Goal: Information Seeking & Learning: Check status

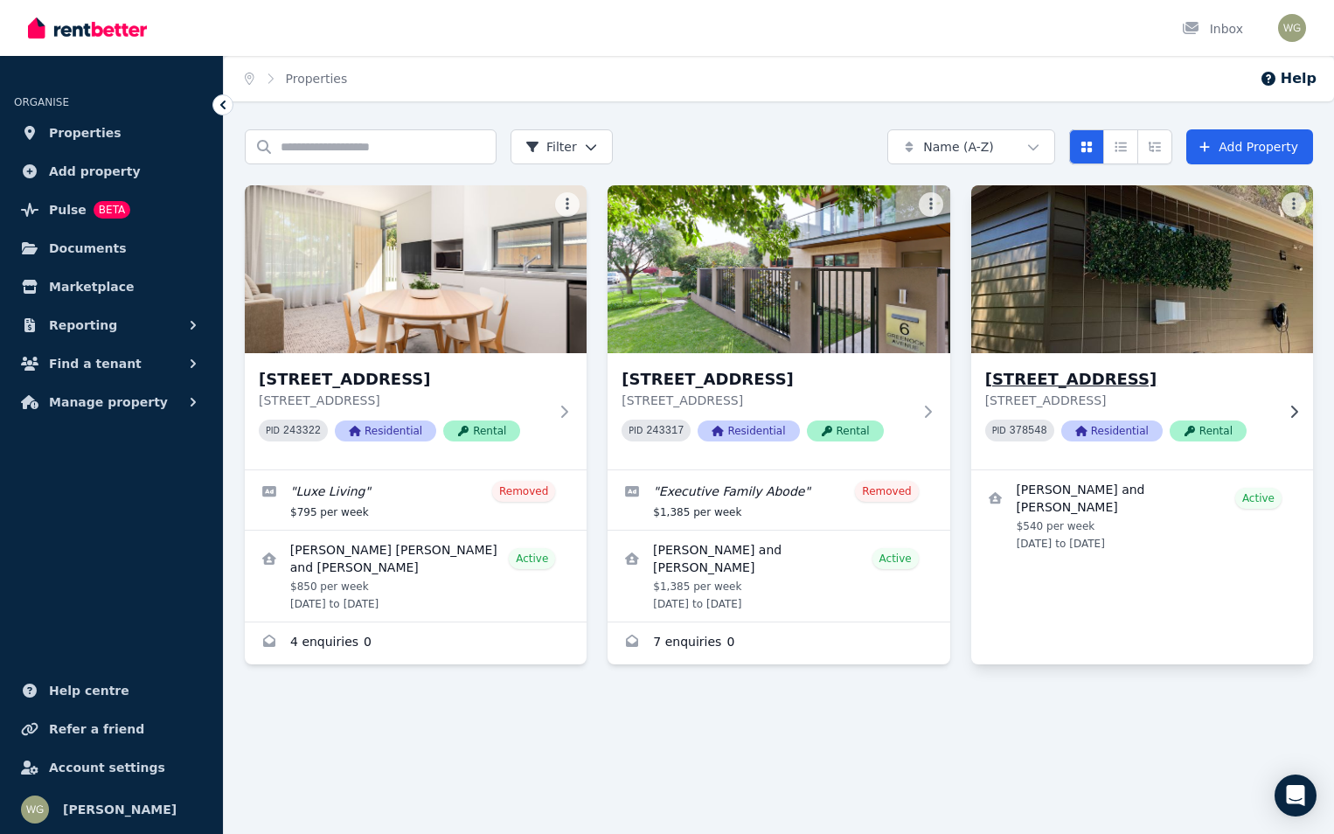
click at [1091, 366] on div "[STREET_ADDRESS] PID 378548 Residential Rental" at bounding box center [1142, 411] width 342 height 116
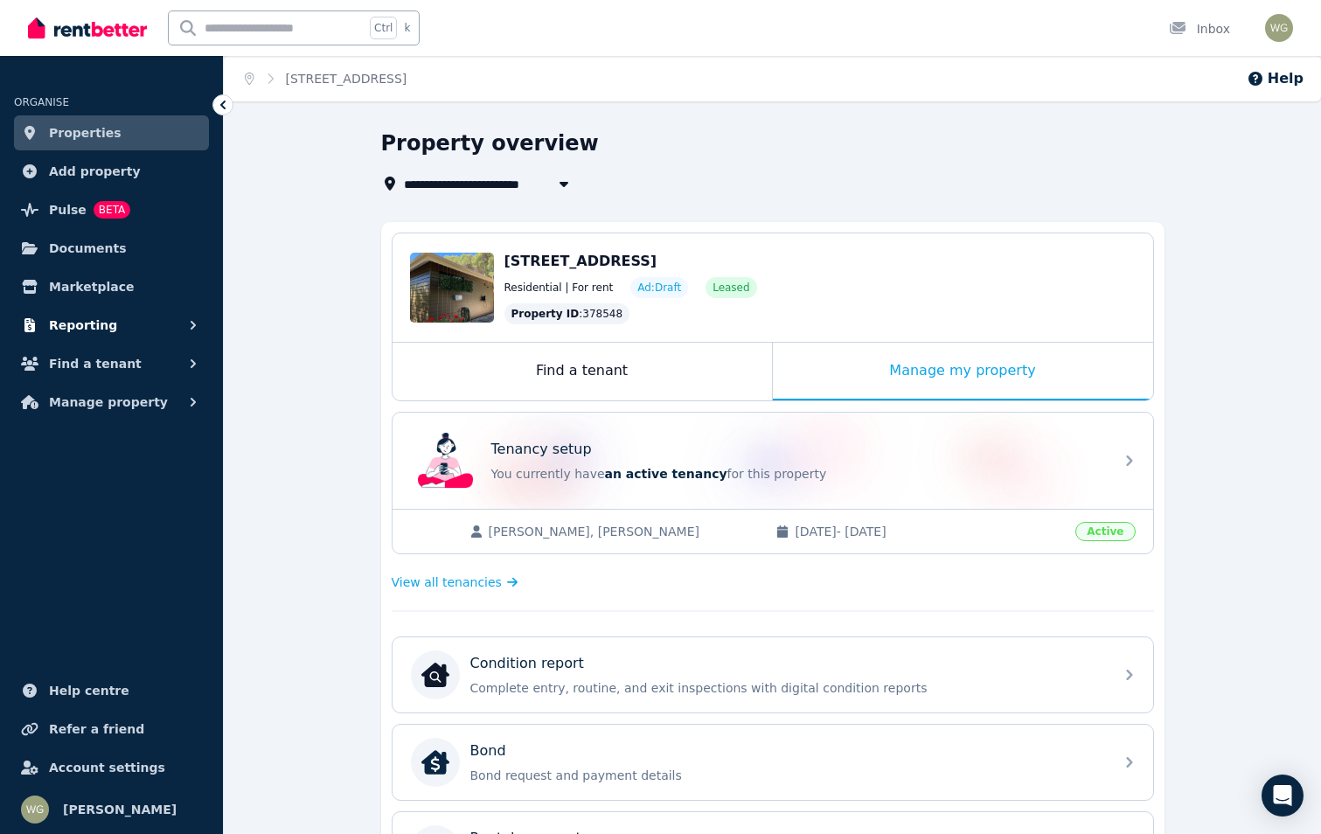
click at [91, 311] on button "Reporting" at bounding box center [111, 325] width 195 height 35
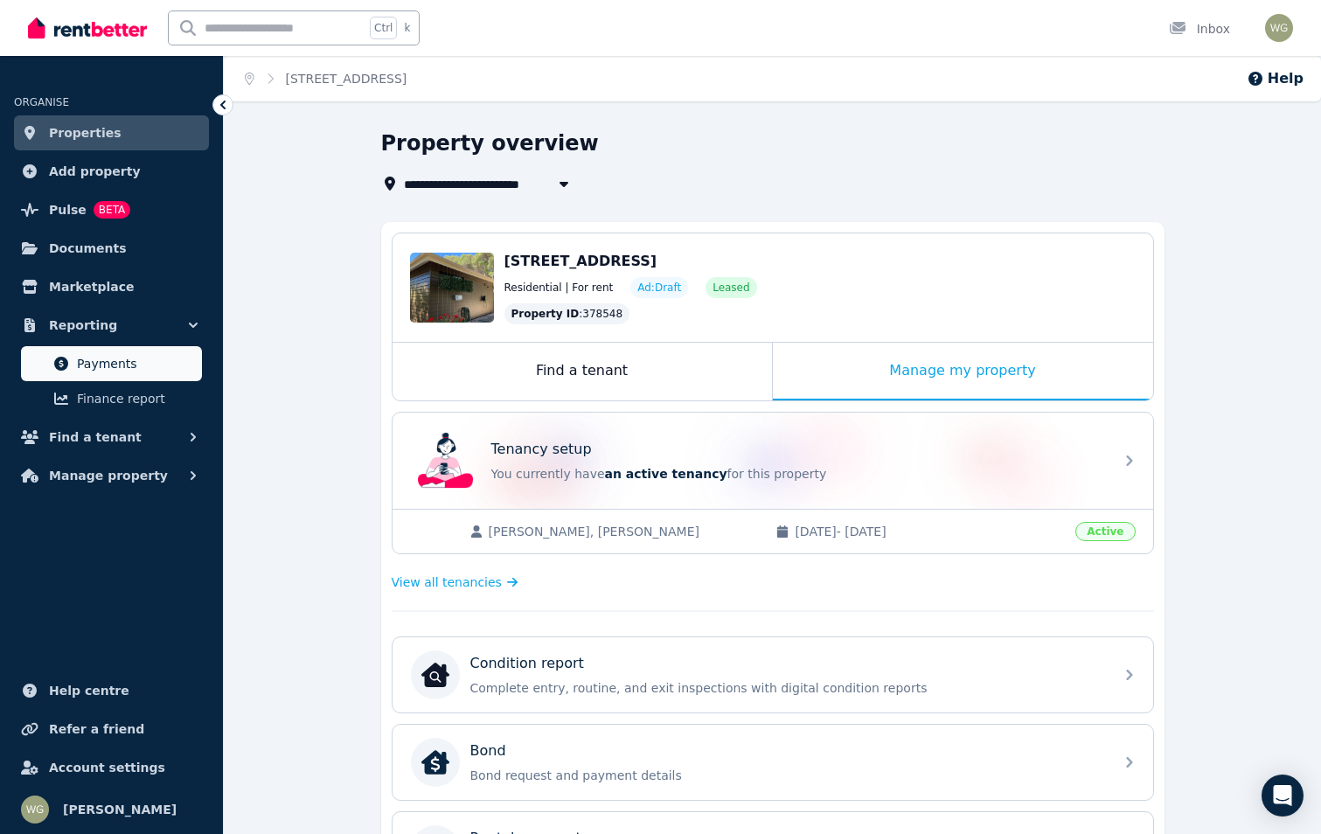
click at [102, 354] on span "Payments" at bounding box center [136, 363] width 118 height 21
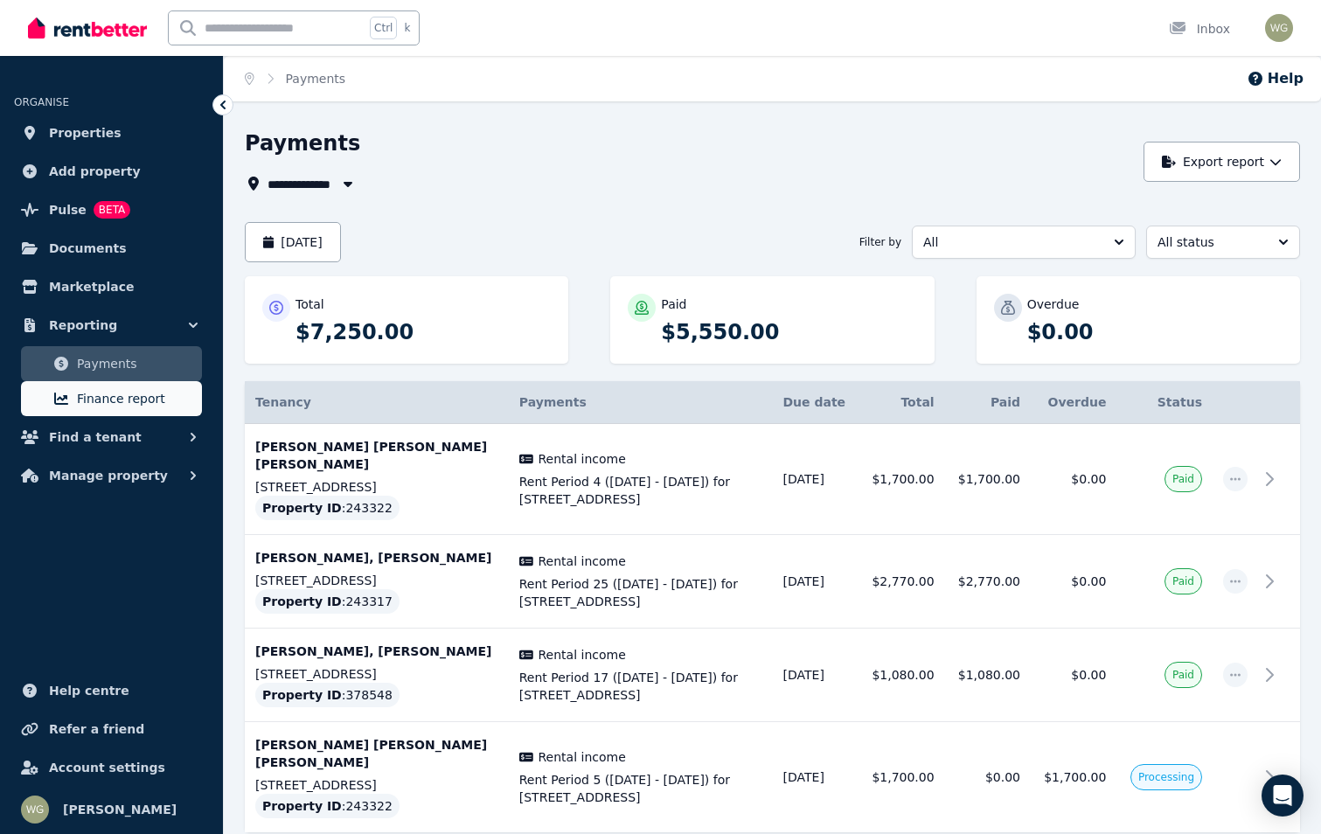
click at [101, 387] on link "Finance report" at bounding box center [111, 398] width 181 height 35
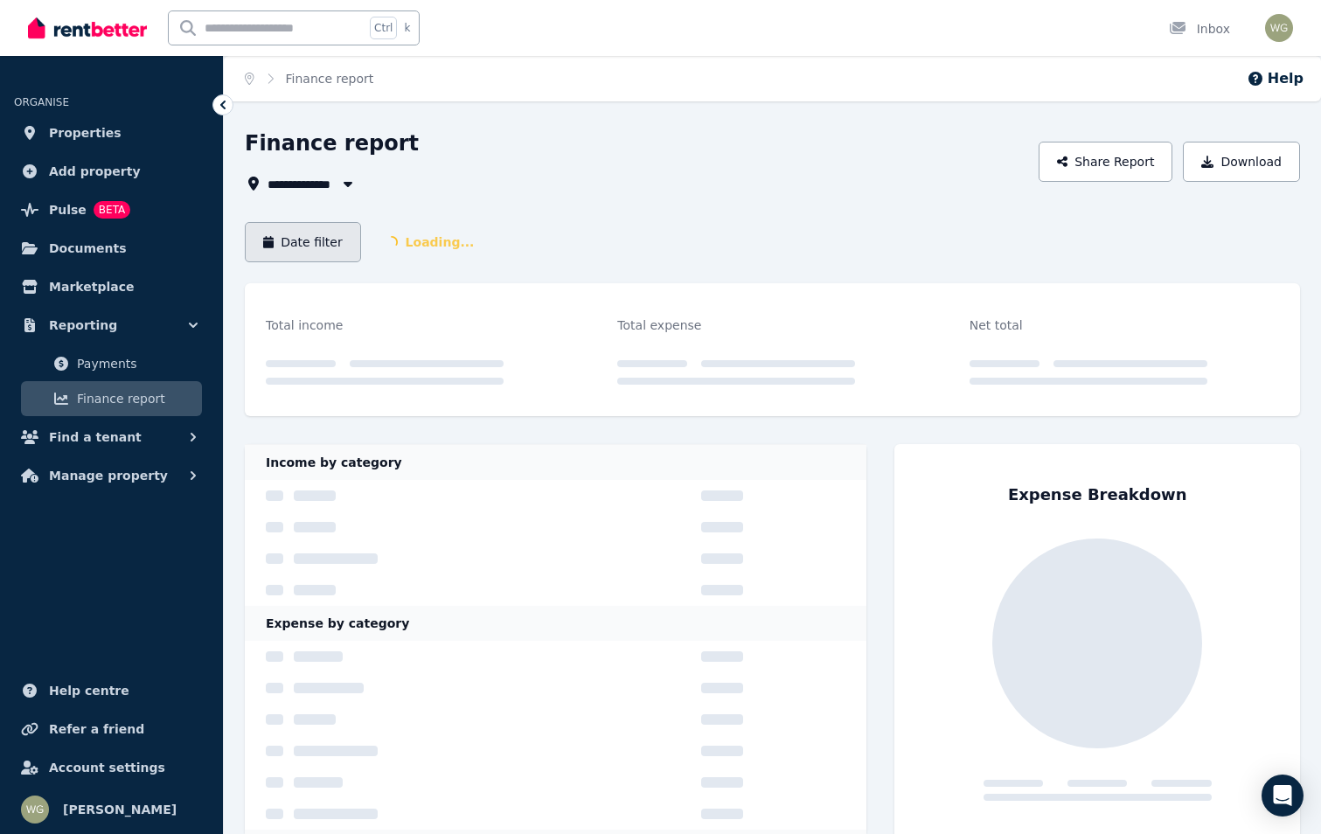
click at [296, 252] on button "Date filter" at bounding box center [303, 242] width 116 height 40
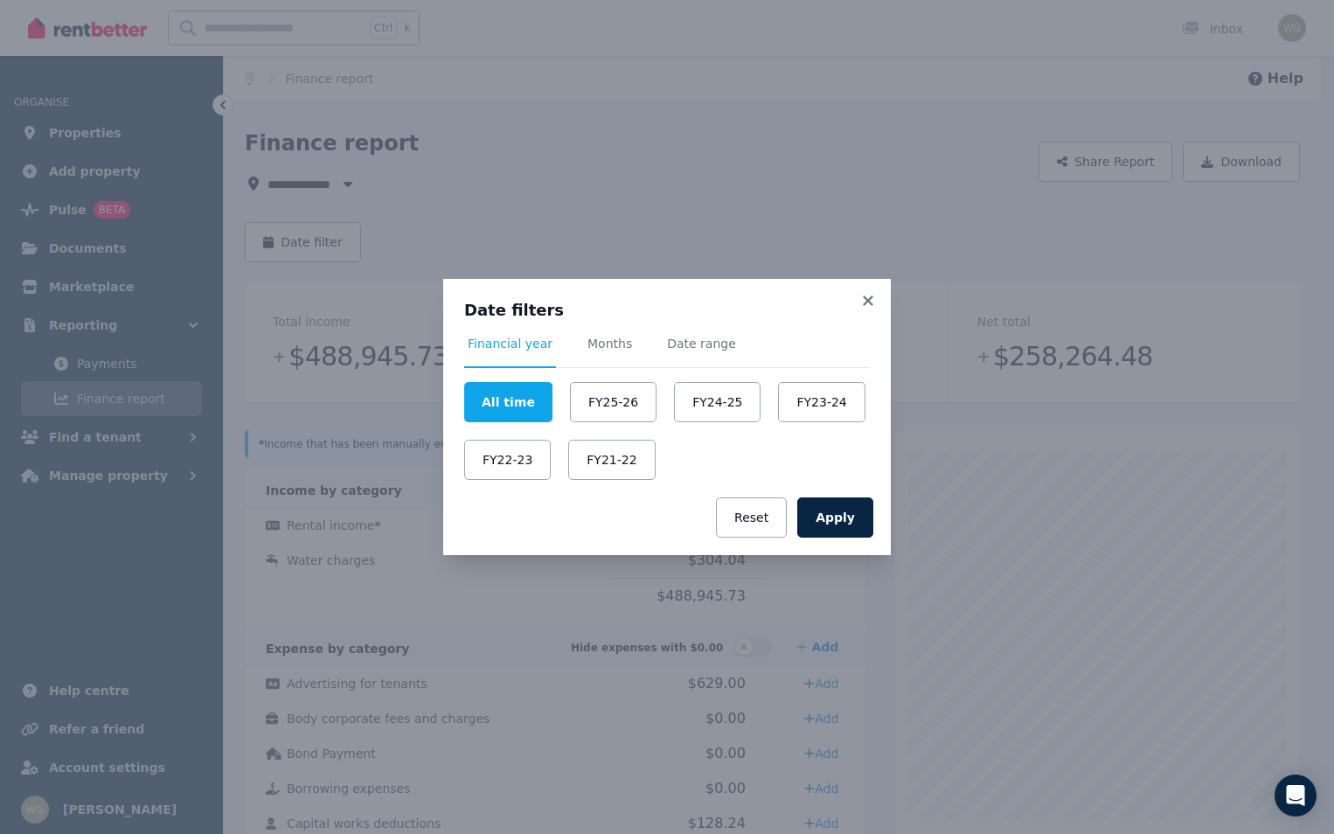
click at [656, 403] on div "All time FY25-26 FY24-25 FY23-24 FY22-23 FY21-22" at bounding box center [667, 431] width 406 height 98
click at [674, 405] on button "FY24-25" at bounding box center [717, 402] width 87 height 40
click at [853, 521] on button "Apply" at bounding box center [835, 517] width 76 height 40
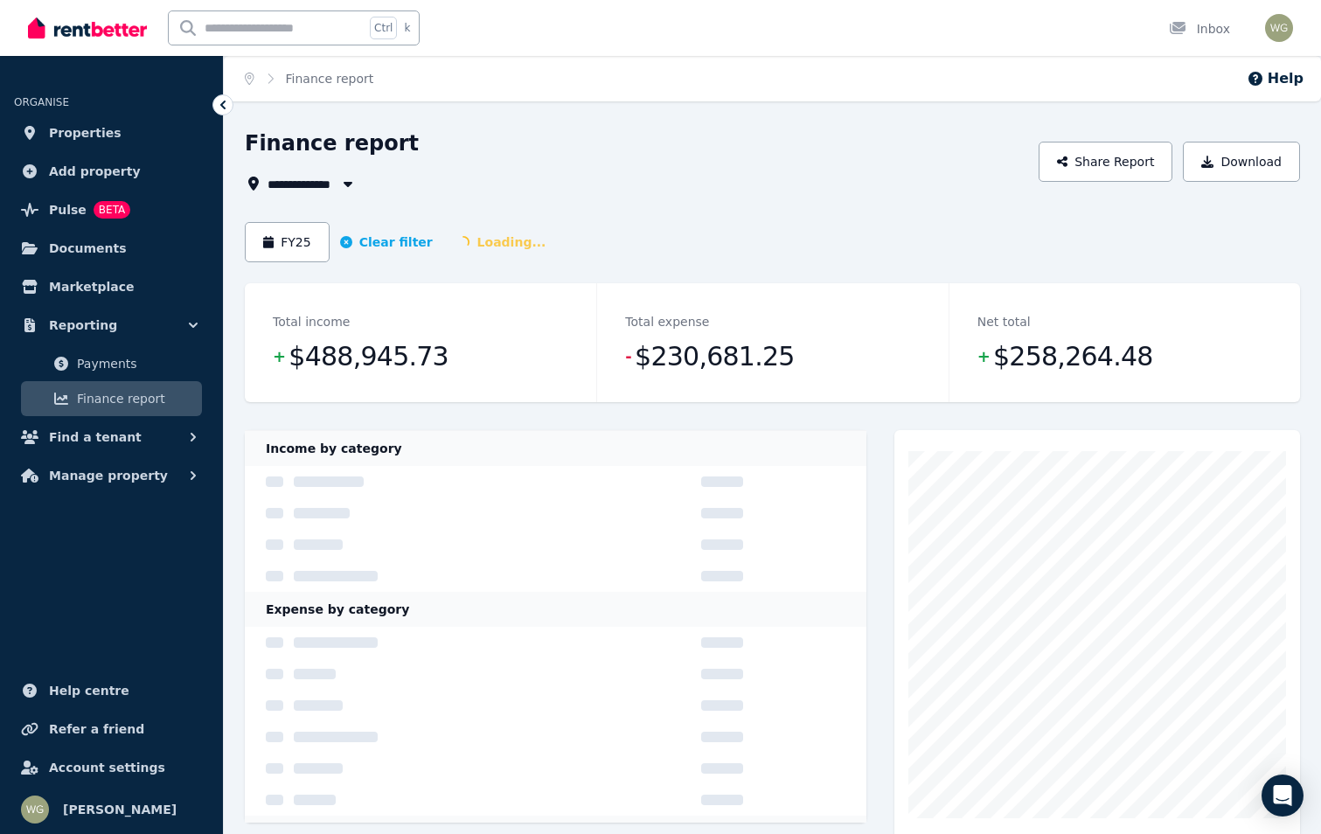
click at [296, 177] on span "All Properties" at bounding box center [321, 183] width 106 height 21
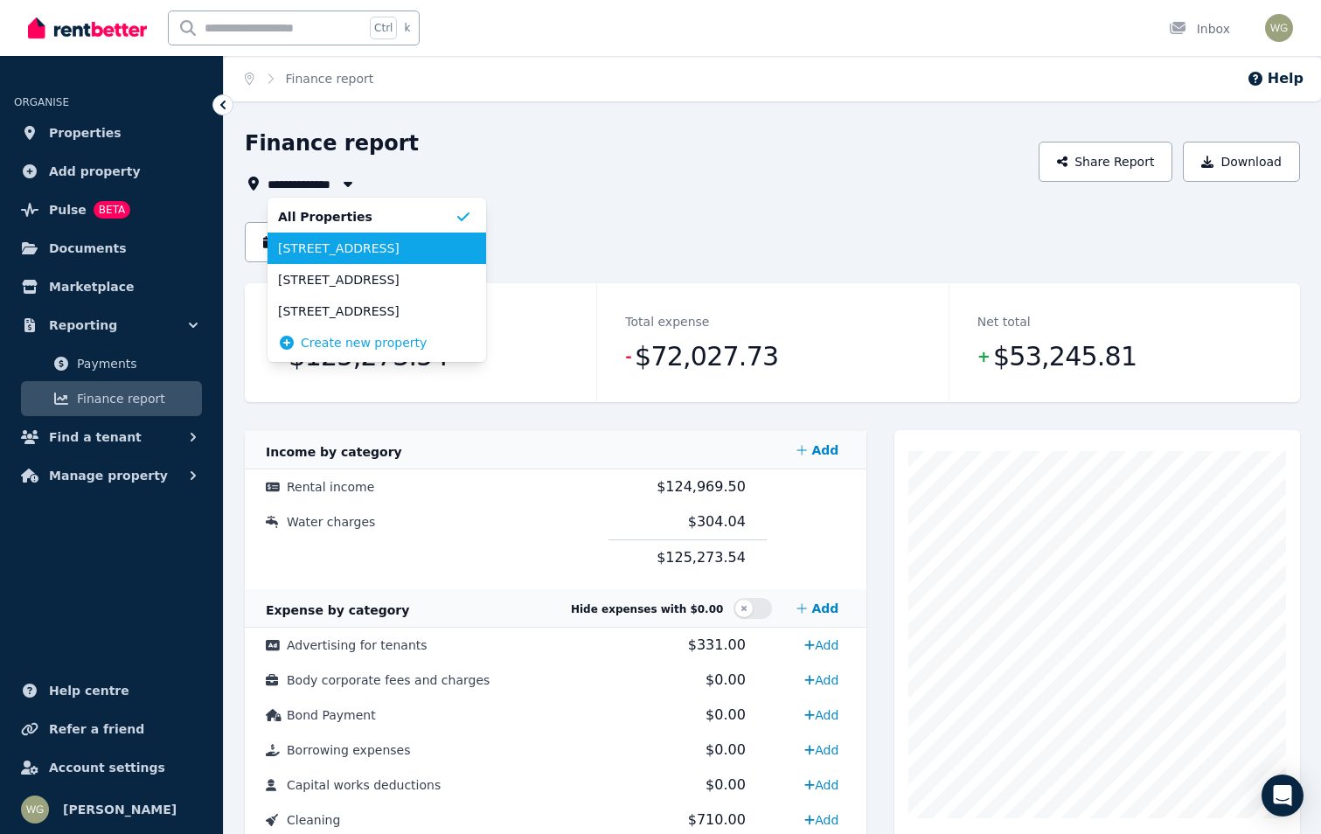
click at [377, 254] on span "[STREET_ADDRESS]" at bounding box center [366, 248] width 177 height 17
type input "**********"
